Goal: Task Accomplishment & Management: Use online tool/utility

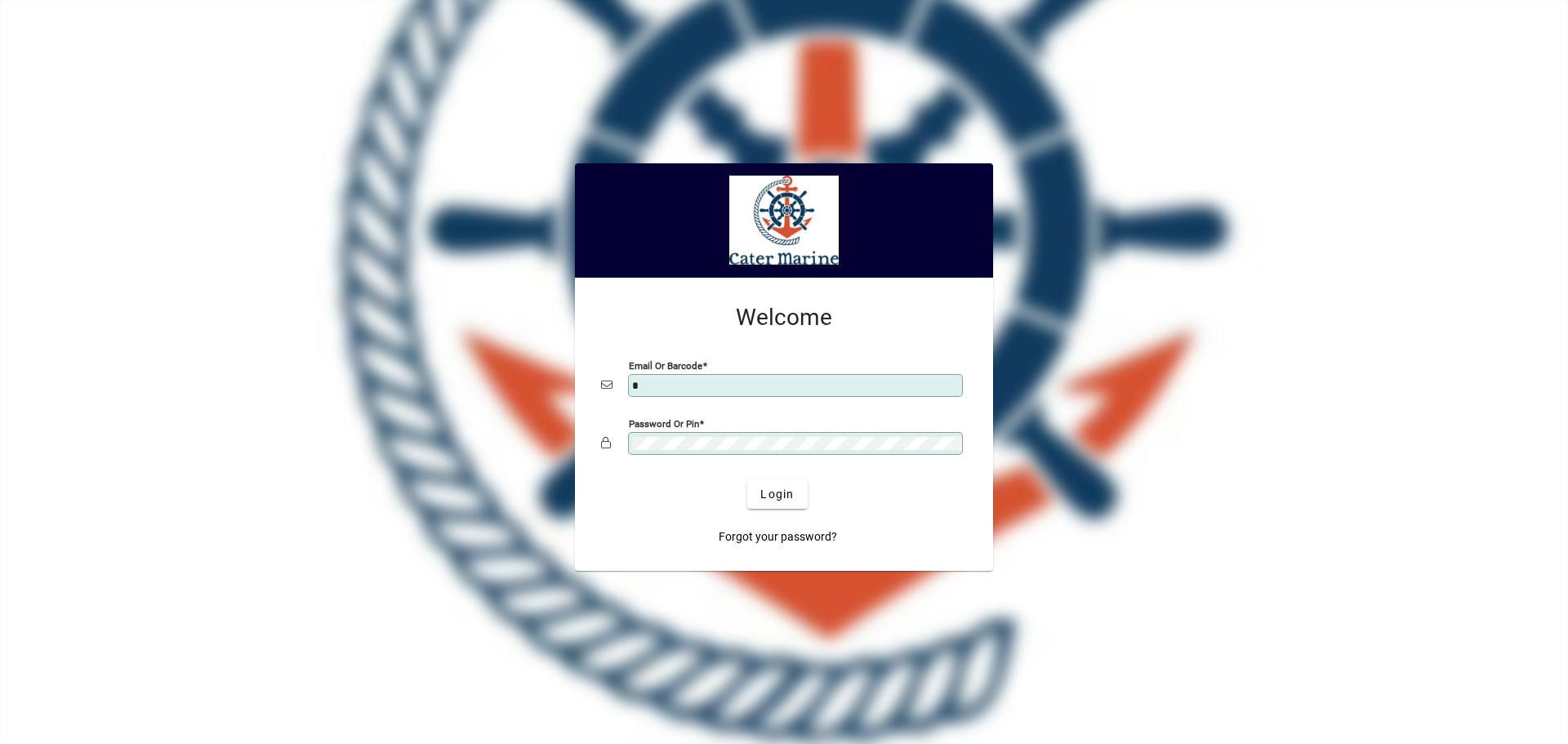
type input "**********"
click at [747, 479] on button "Login" at bounding box center [777, 493] width 60 height 30
